Goal: Task Accomplishment & Management: Use online tool/utility

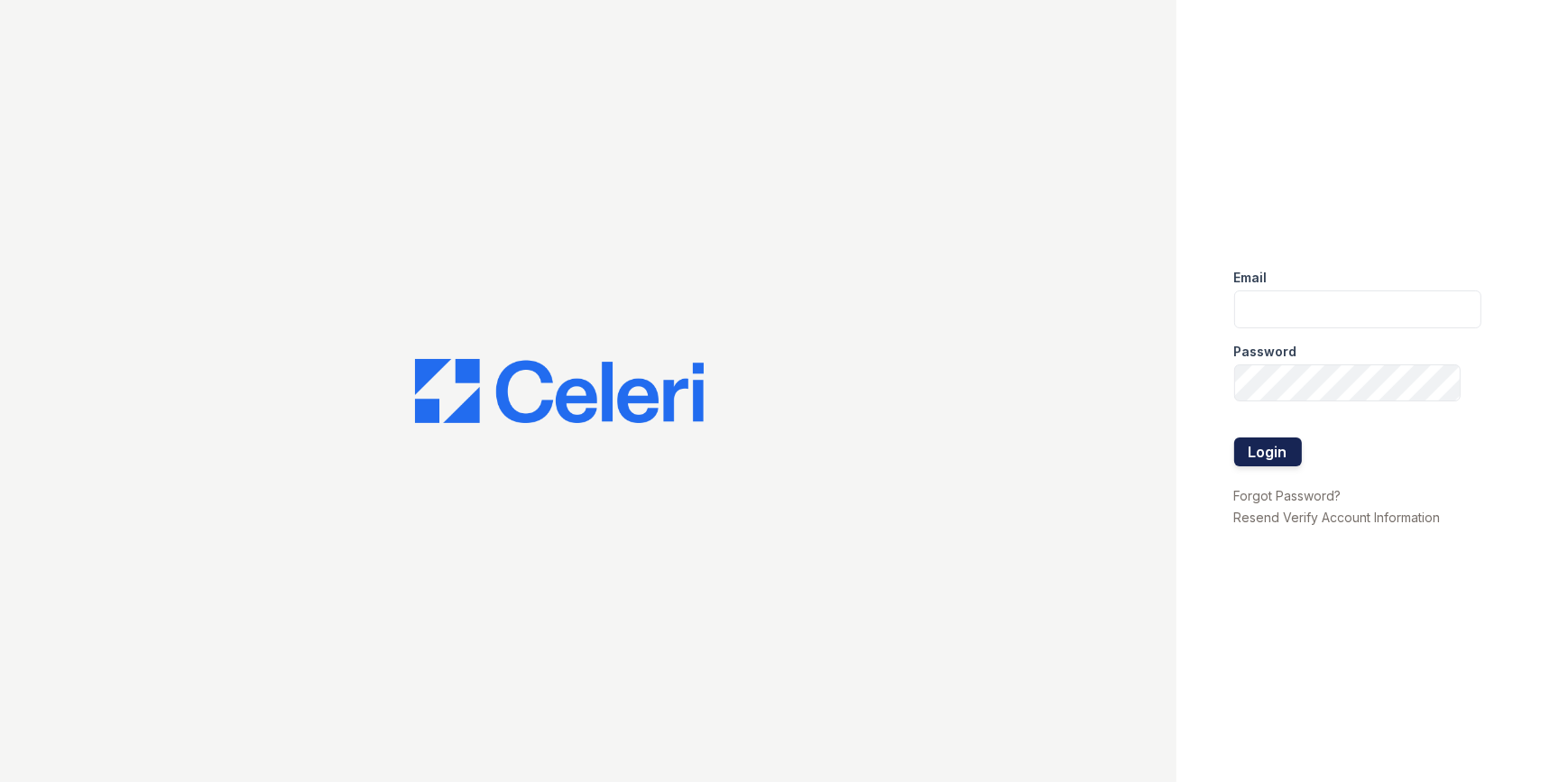
type input "etonsquare@dominionra.com"
click at [1285, 451] on button "Login" at bounding box center [1268, 452] width 68 height 28
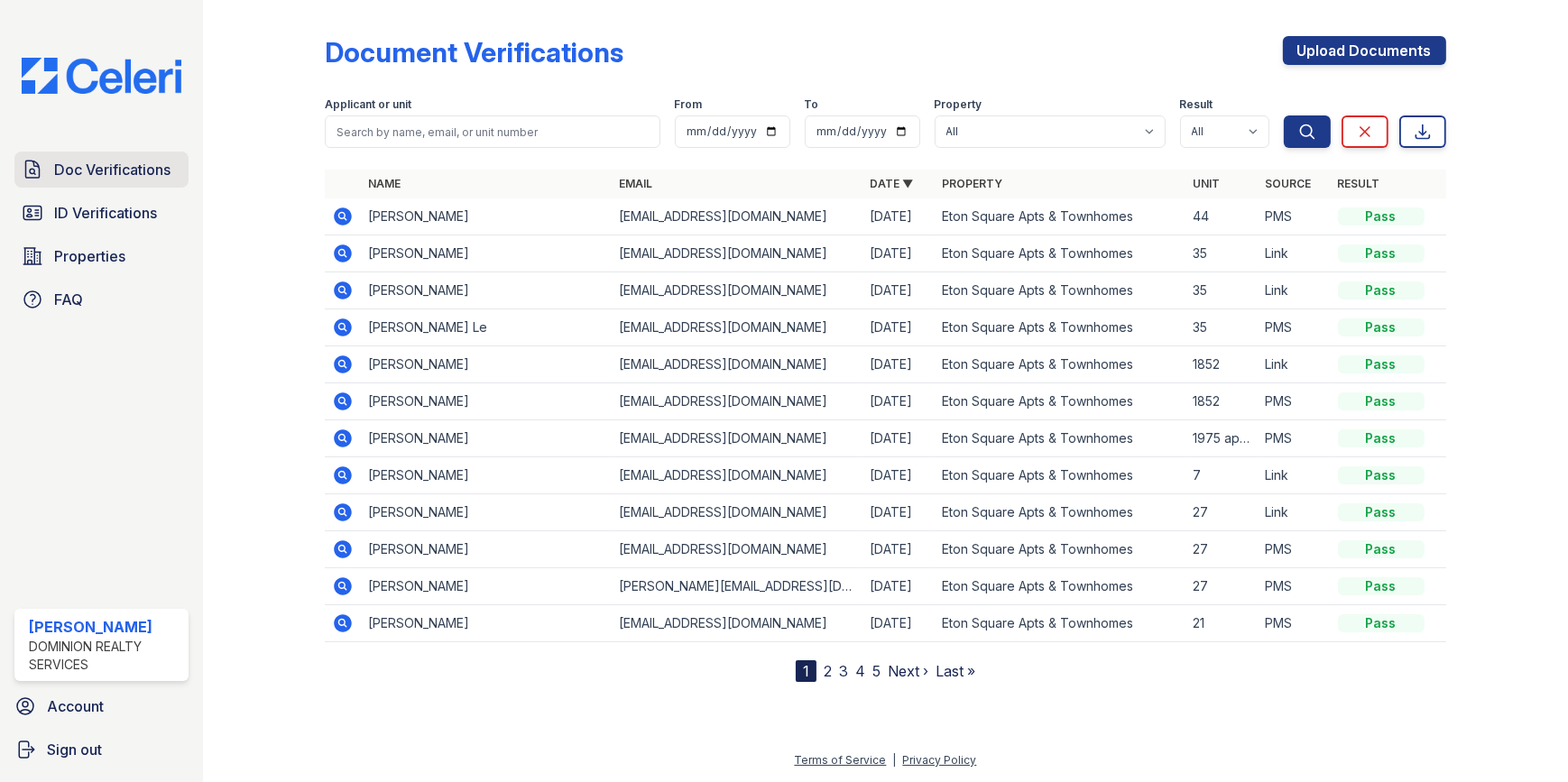
click at [84, 167] on span "Doc Verifications" at bounding box center [112, 170] width 117 height 22
click at [93, 208] on span "ID Verifications" at bounding box center [106, 213] width 103 height 22
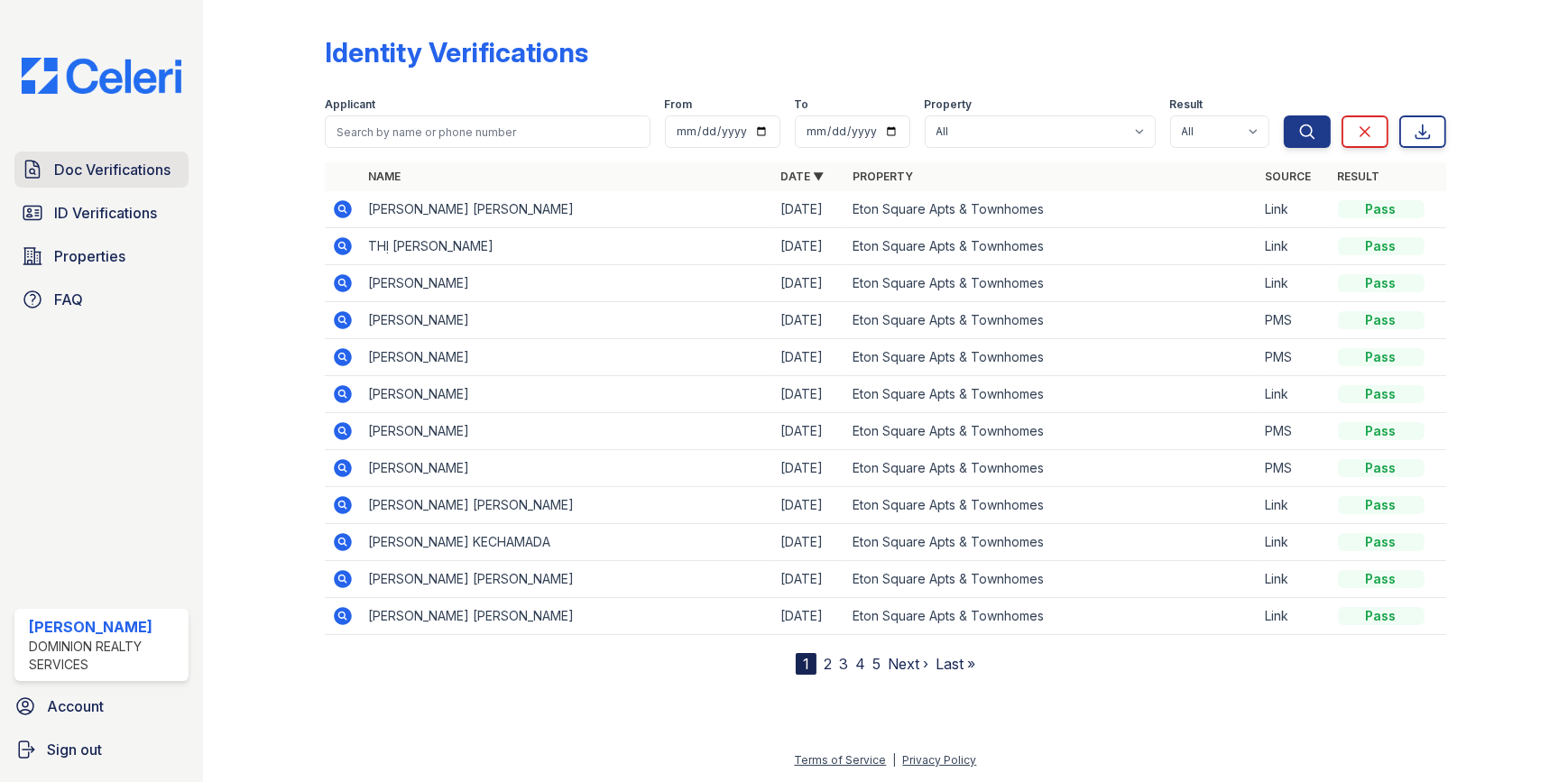
click at [127, 172] on span "Doc Verifications" at bounding box center [112, 170] width 117 height 22
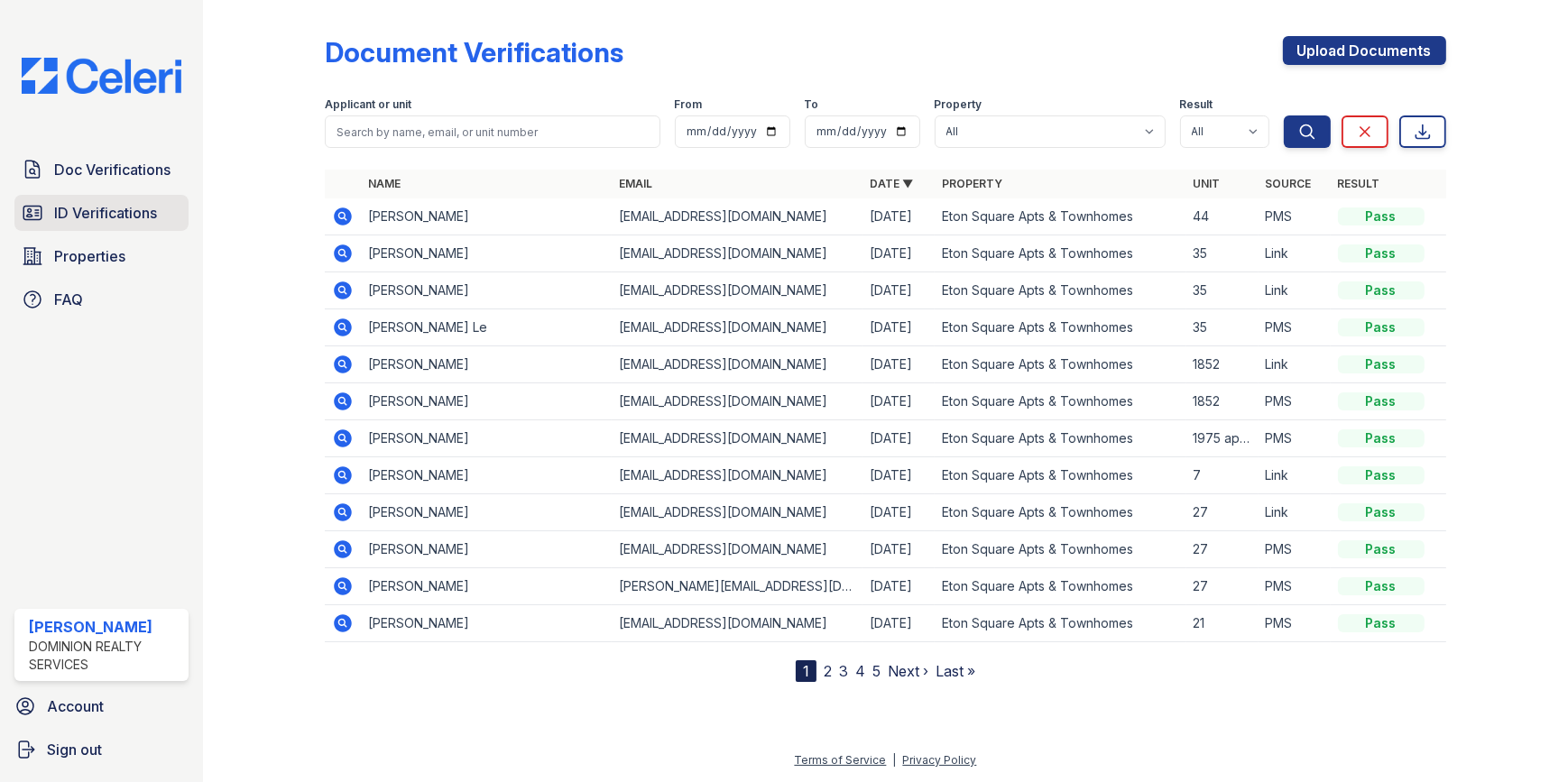
click at [128, 216] on span "ID Verifications" at bounding box center [106, 213] width 103 height 22
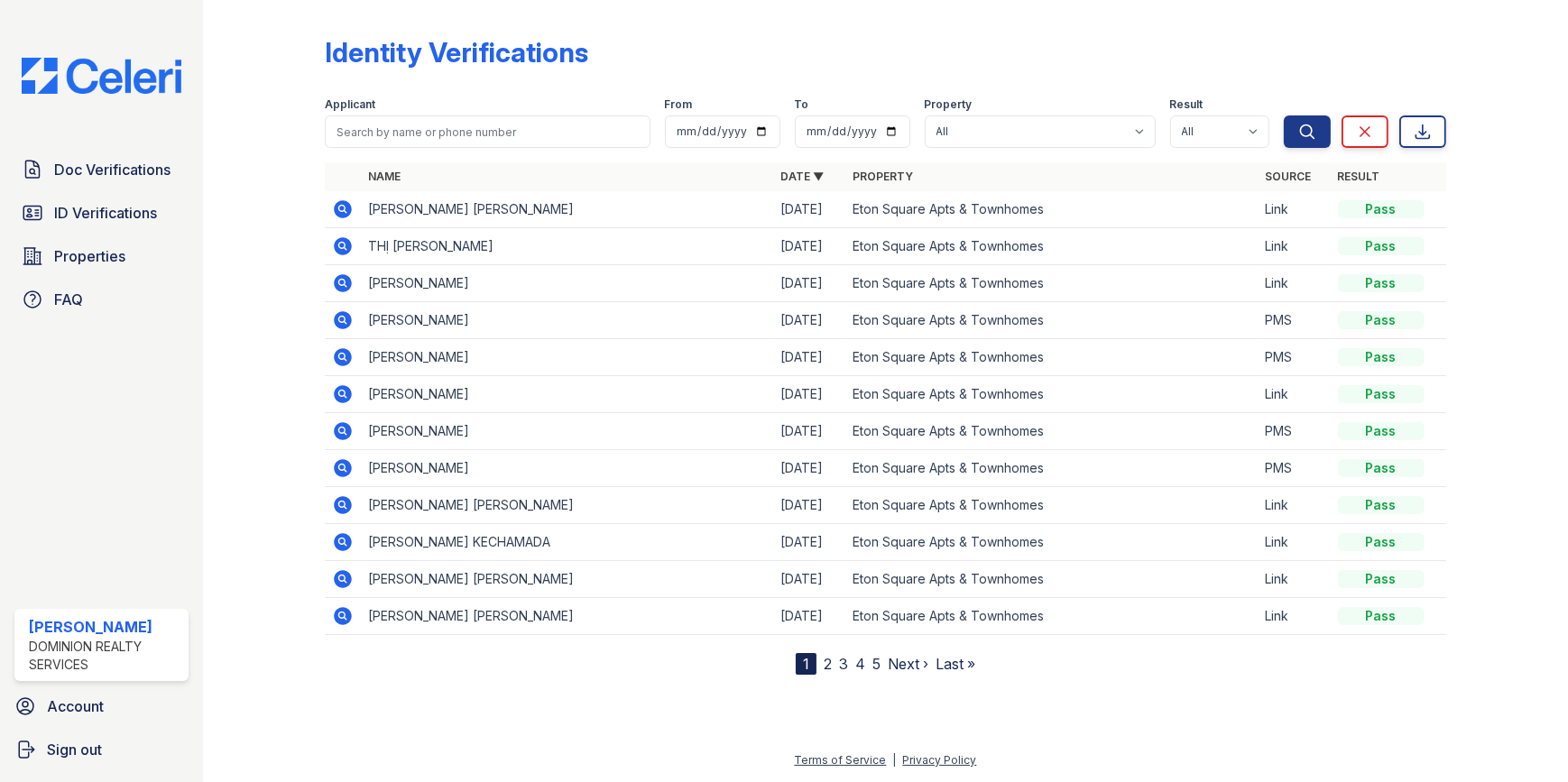
click at [84, 260] on span "Properties" at bounding box center [90, 256] width 72 height 22
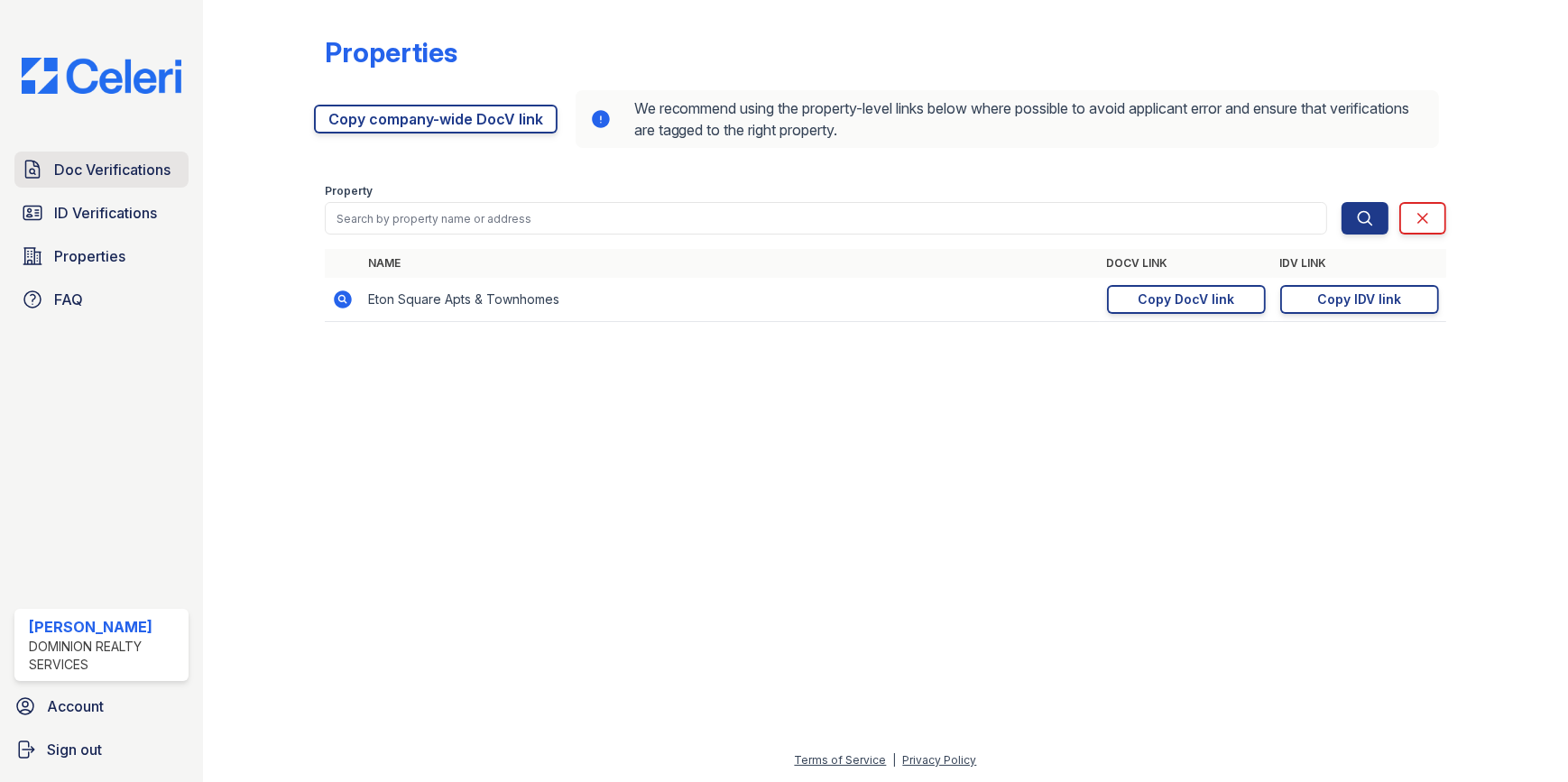
click at [115, 164] on span "Doc Verifications" at bounding box center [112, 170] width 117 height 22
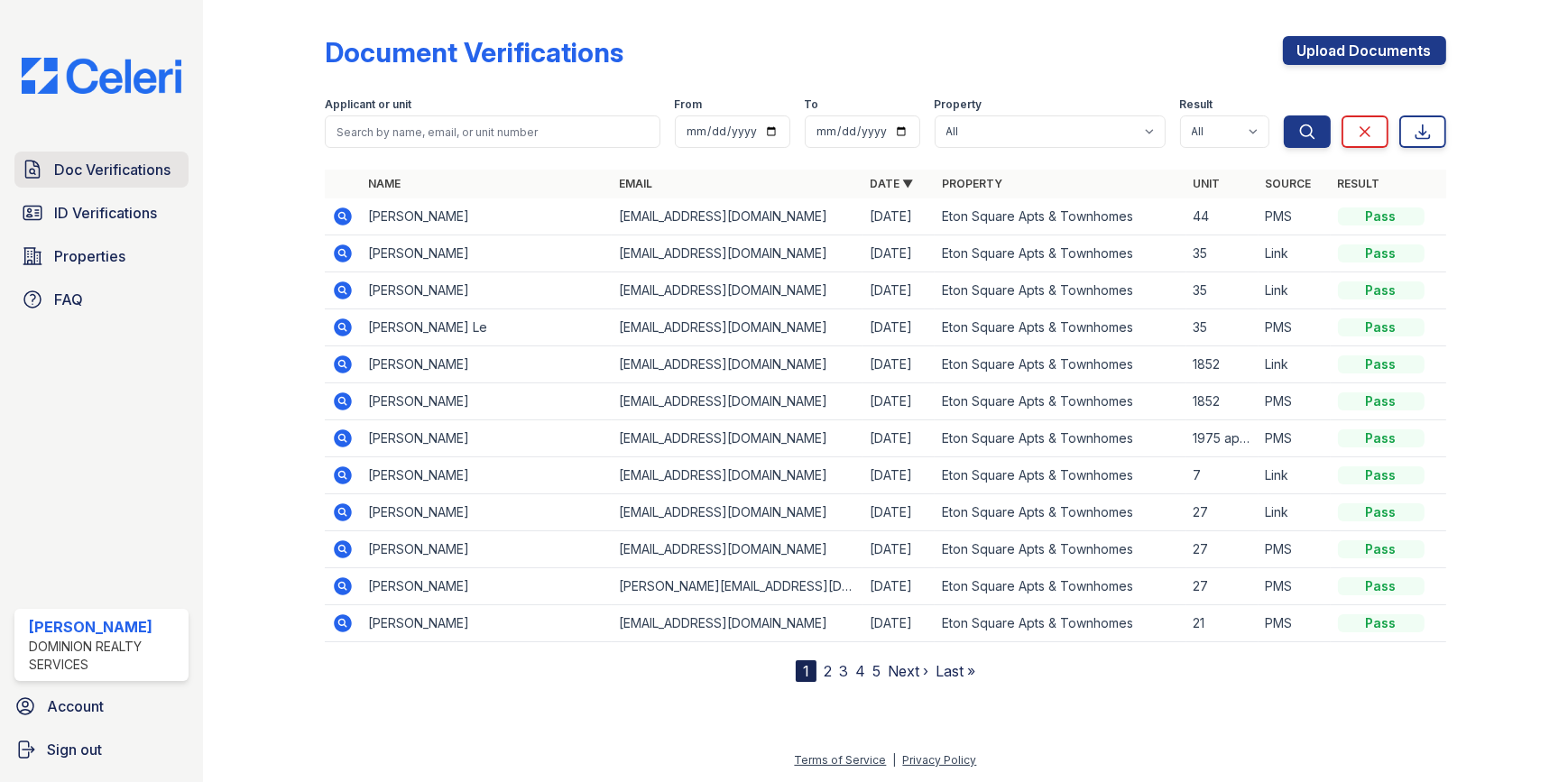
click at [144, 174] on span "Doc Verifications" at bounding box center [112, 170] width 117 height 22
click at [136, 209] on span "ID Verifications" at bounding box center [106, 213] width 103 height 22
